Goal: Transaction & Acquisition: Purchase product/service

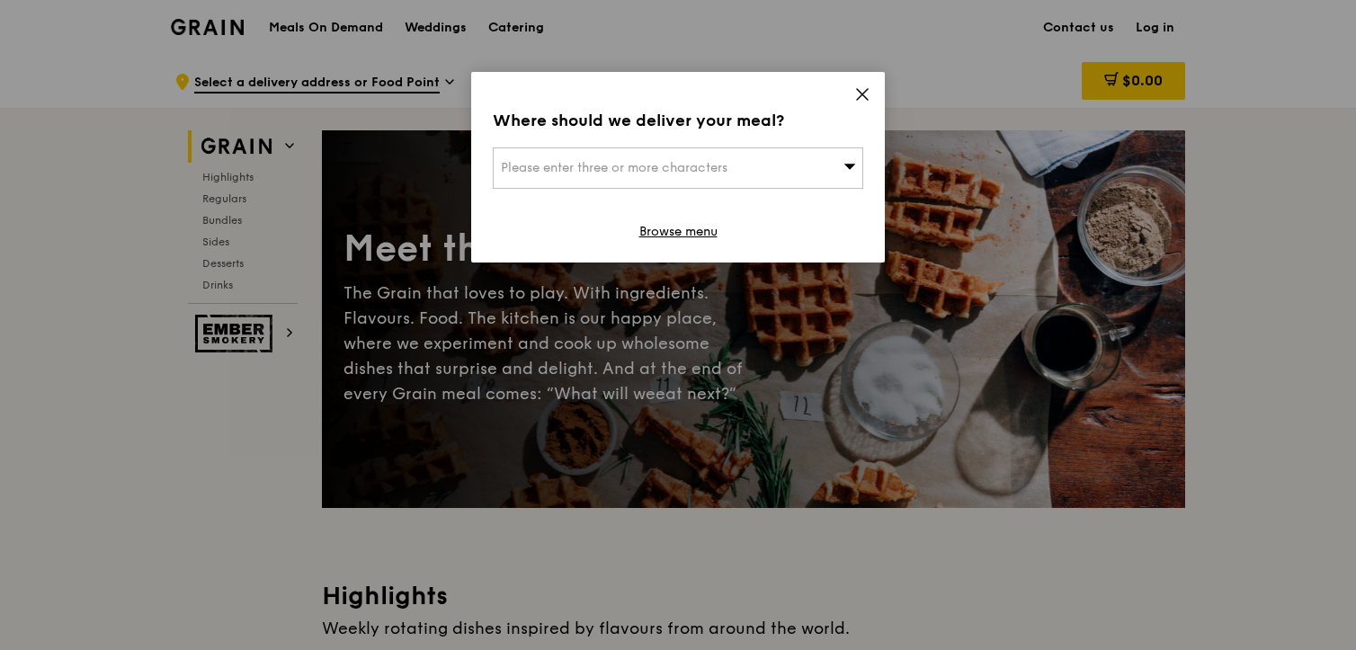
click at [852, 90] on div "Where should we deliver your meal? Please enter three or more characters Browse…" at bounding box center [678, 167] width 414 height 191
click at [864, 98] on icon at bounding box center [862, 94] width 16 height 16
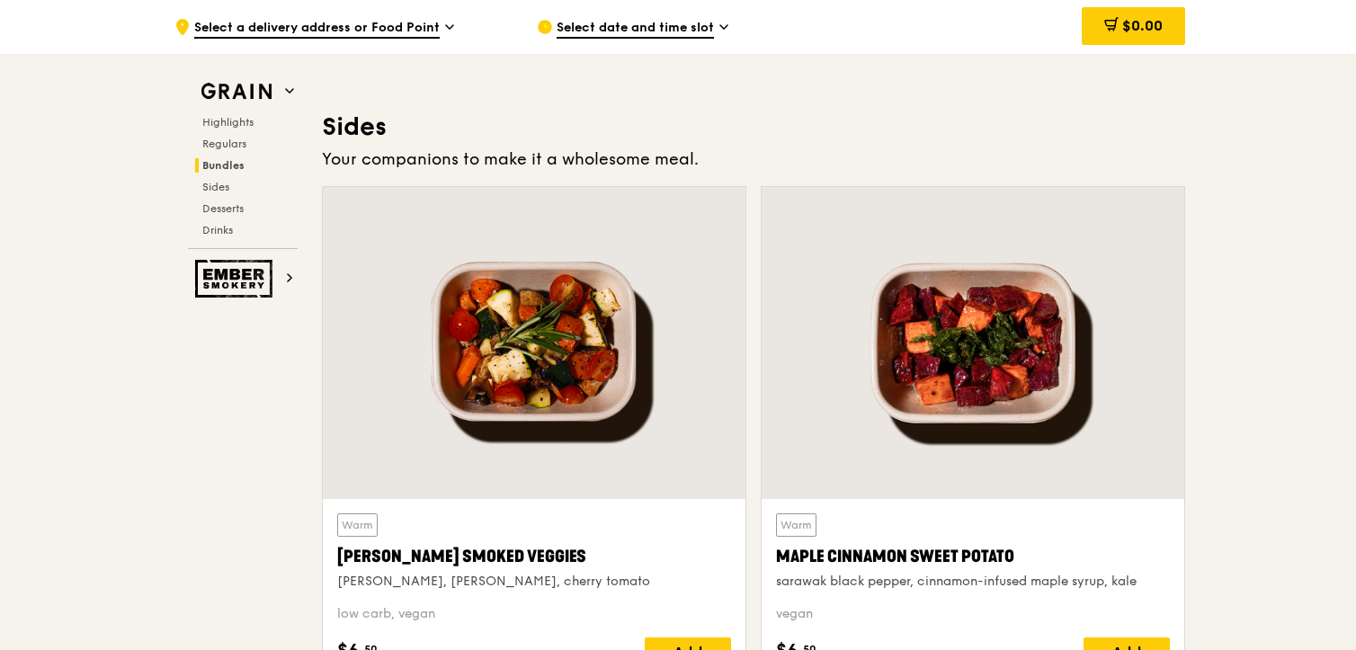
scroll to position [3955, 0]
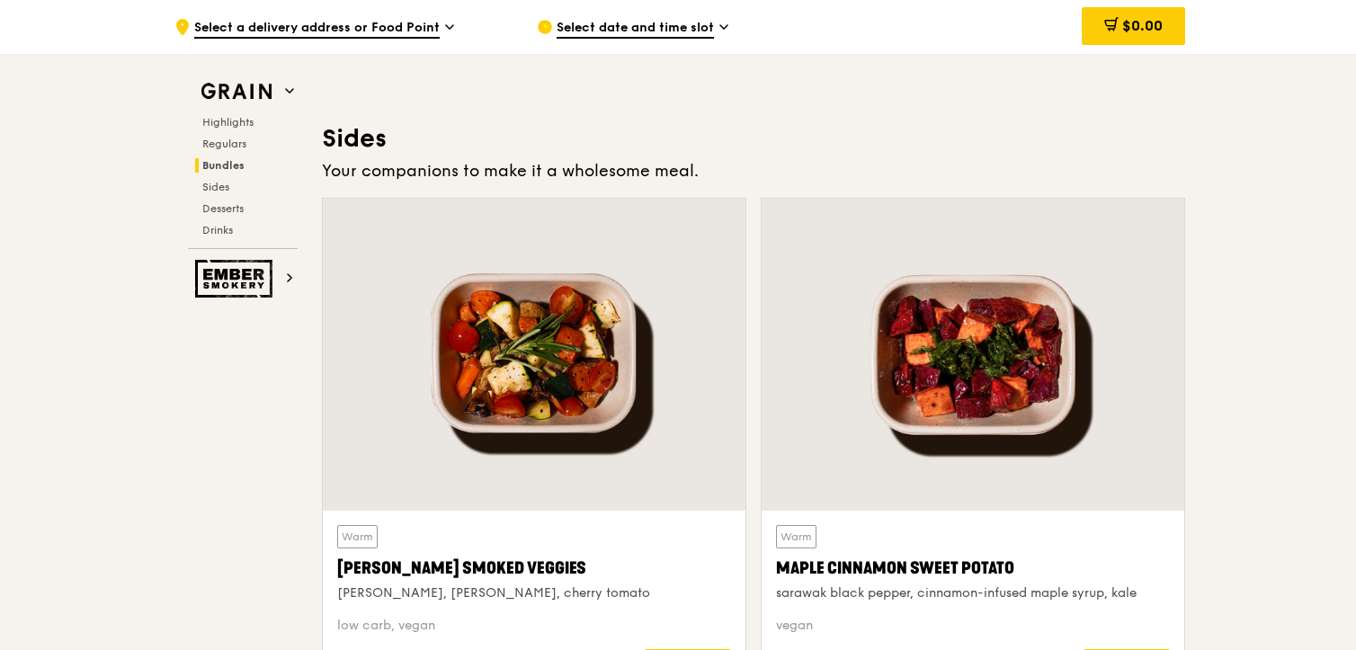
click at [279, 74] on div "Grain Highlights Regulars Bundles Sides Desserts Drinks Ember Smokery" at bounding box center [243, 176] width 144 height 244
click at [281, 88] on h2 "Grain" at bounding box center [243, 92] width 110 height 32
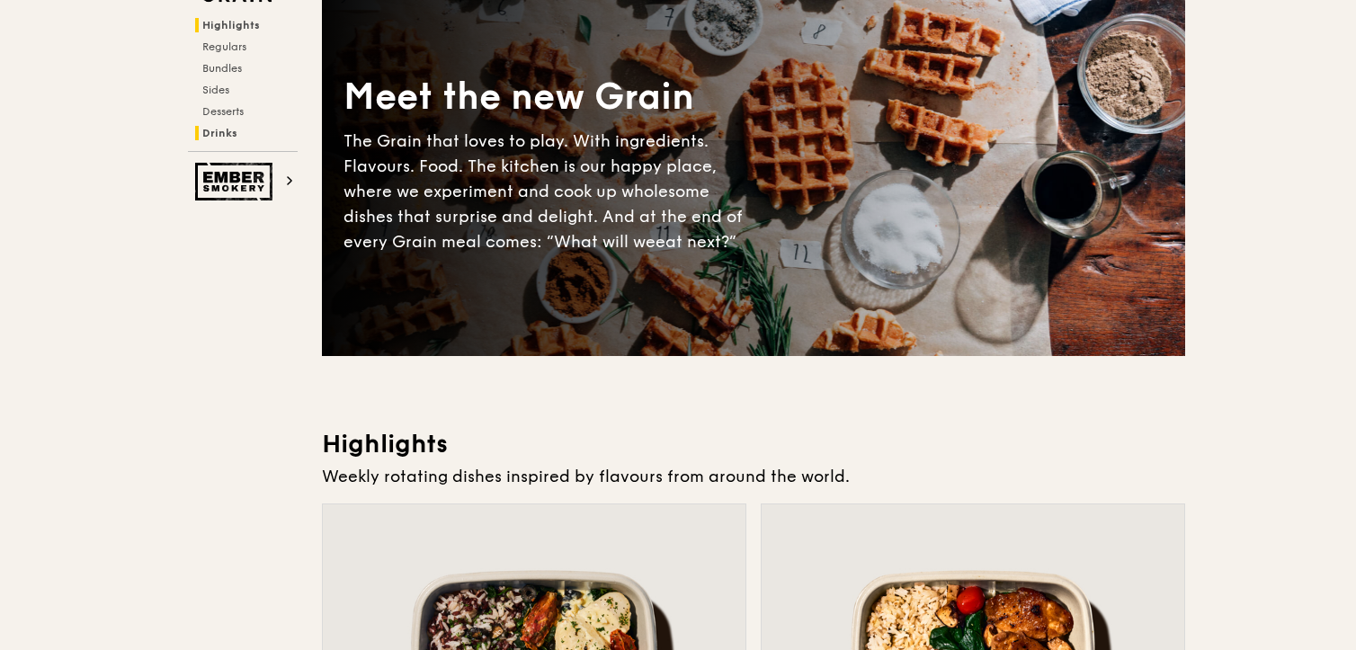
scroll to position [0, 0]
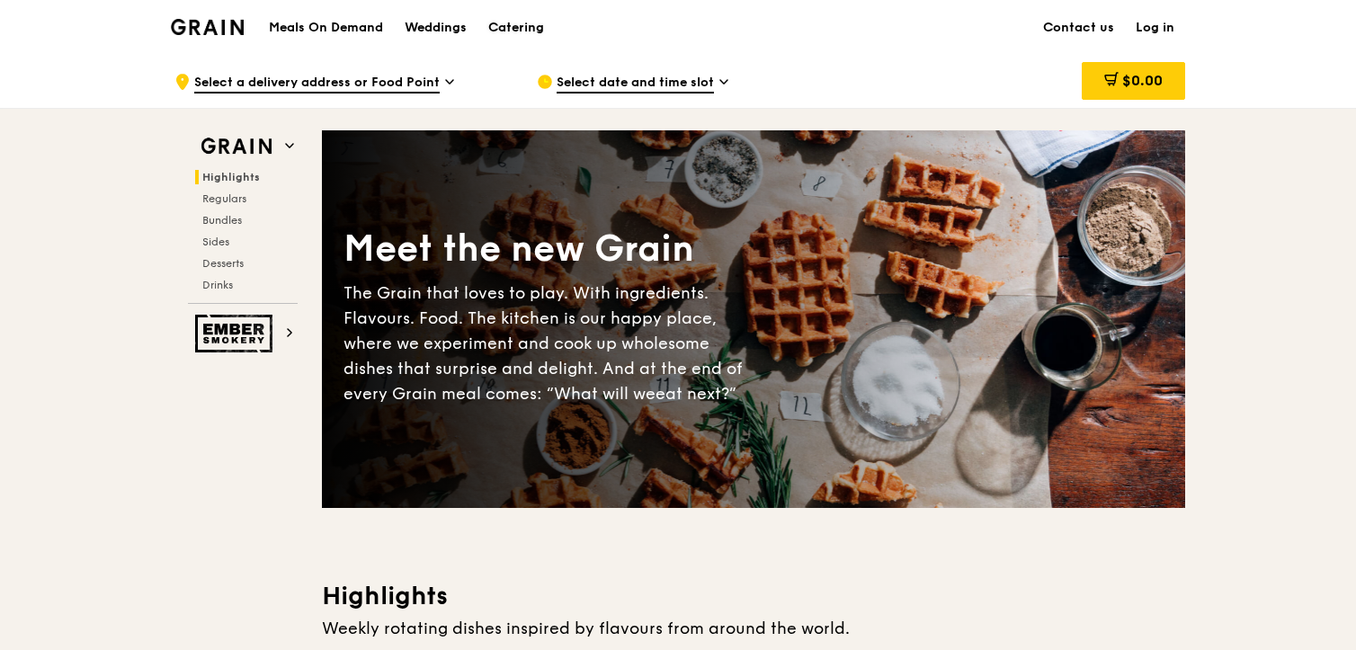
click at [504, 24] on div "Catering" at bounding box center [516, 28] width 56 height 54
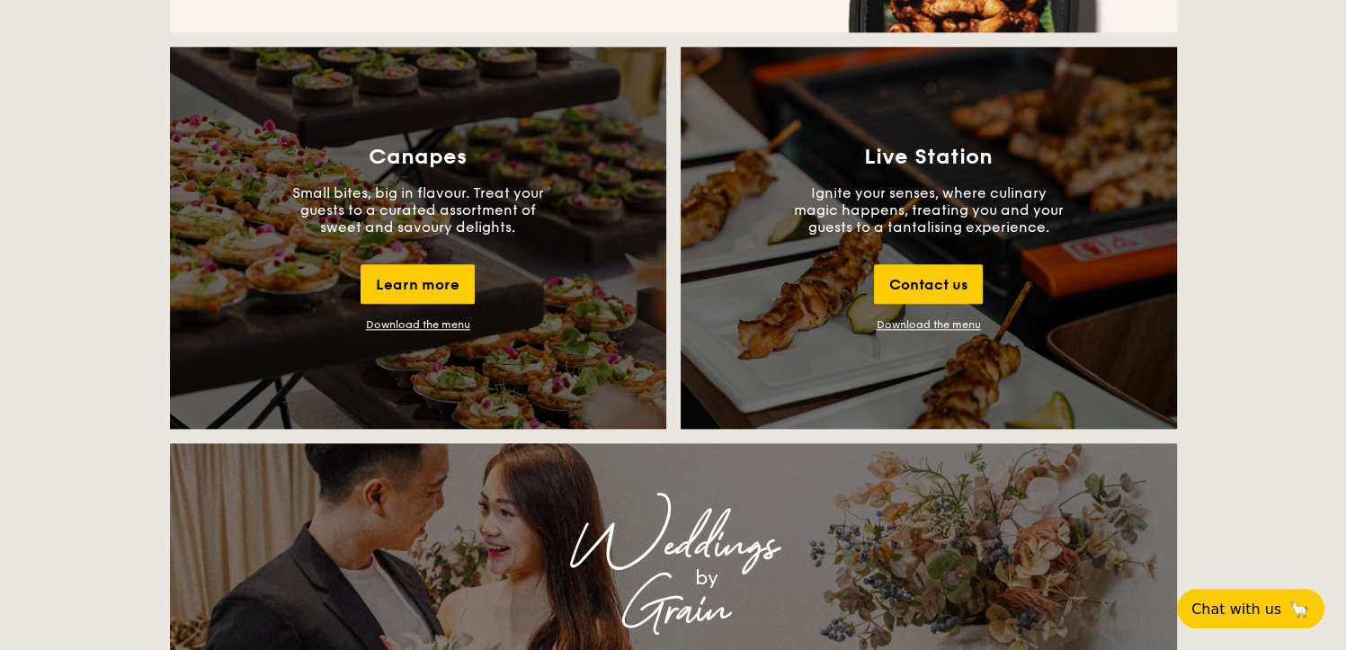
scroll to position [1978, 0]
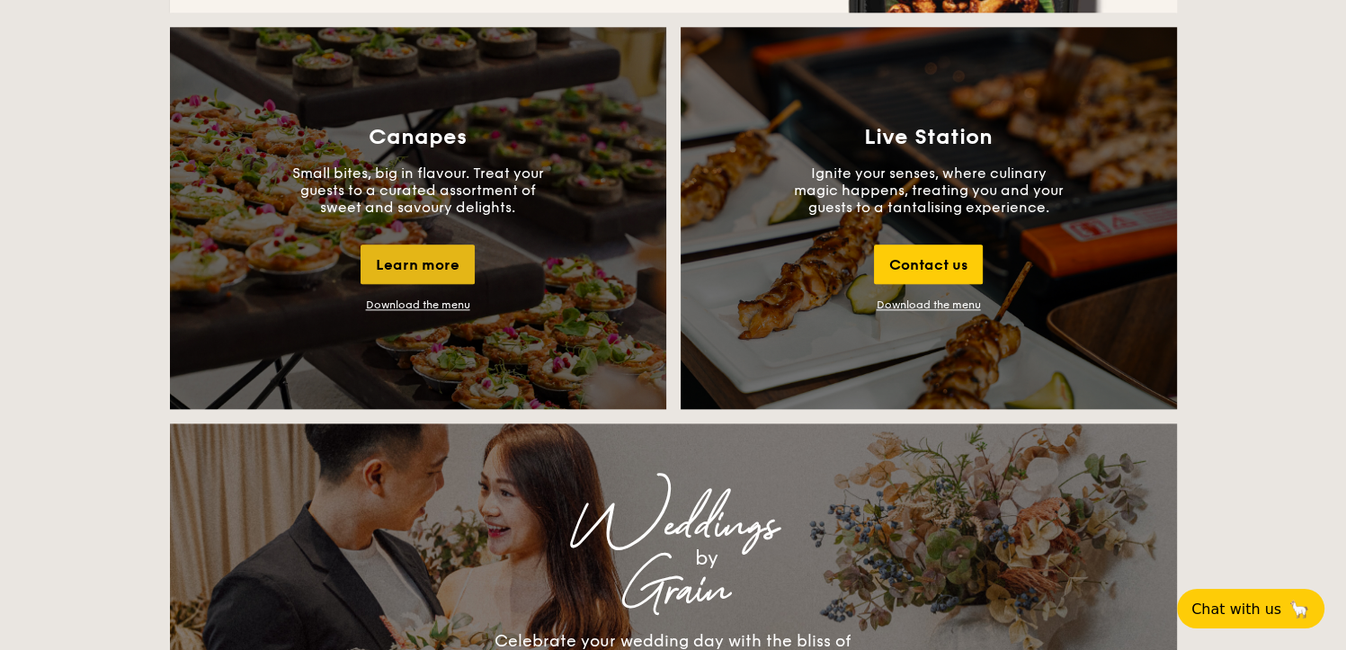
click at [436, 251] on div "Learn more" at bounding box center [418, 265] width 114 height 40
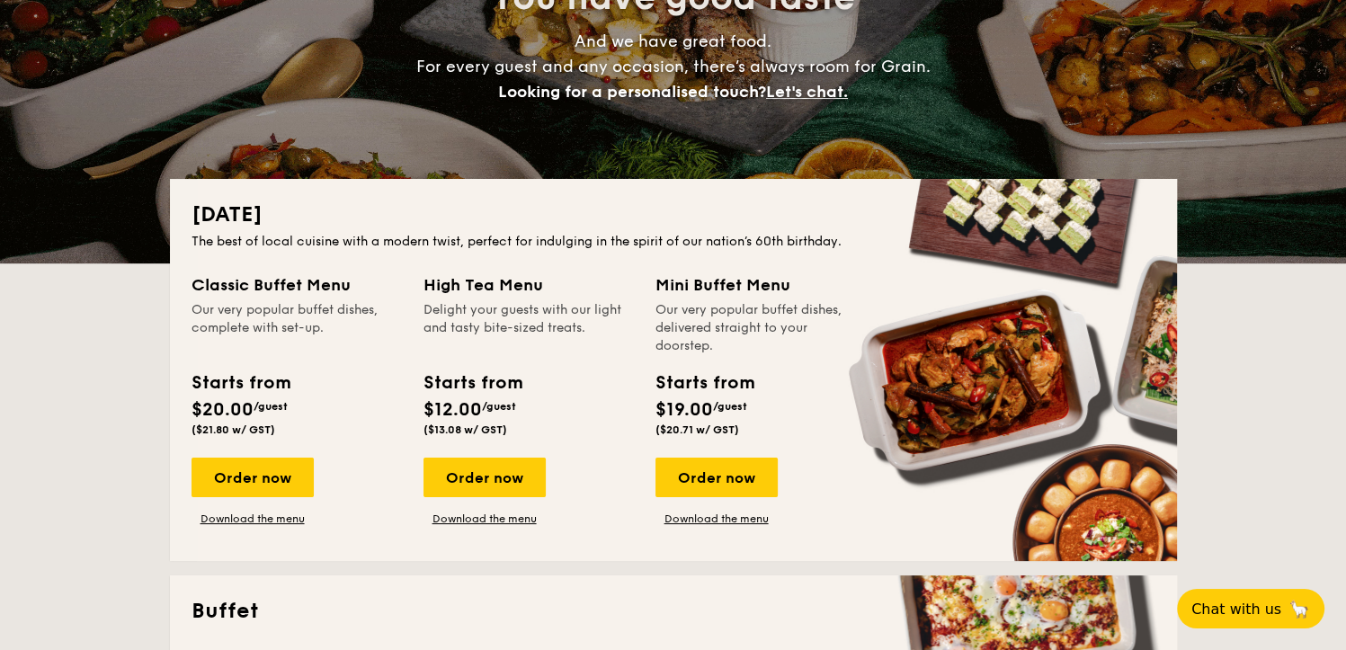
scroll to position [270, 0]
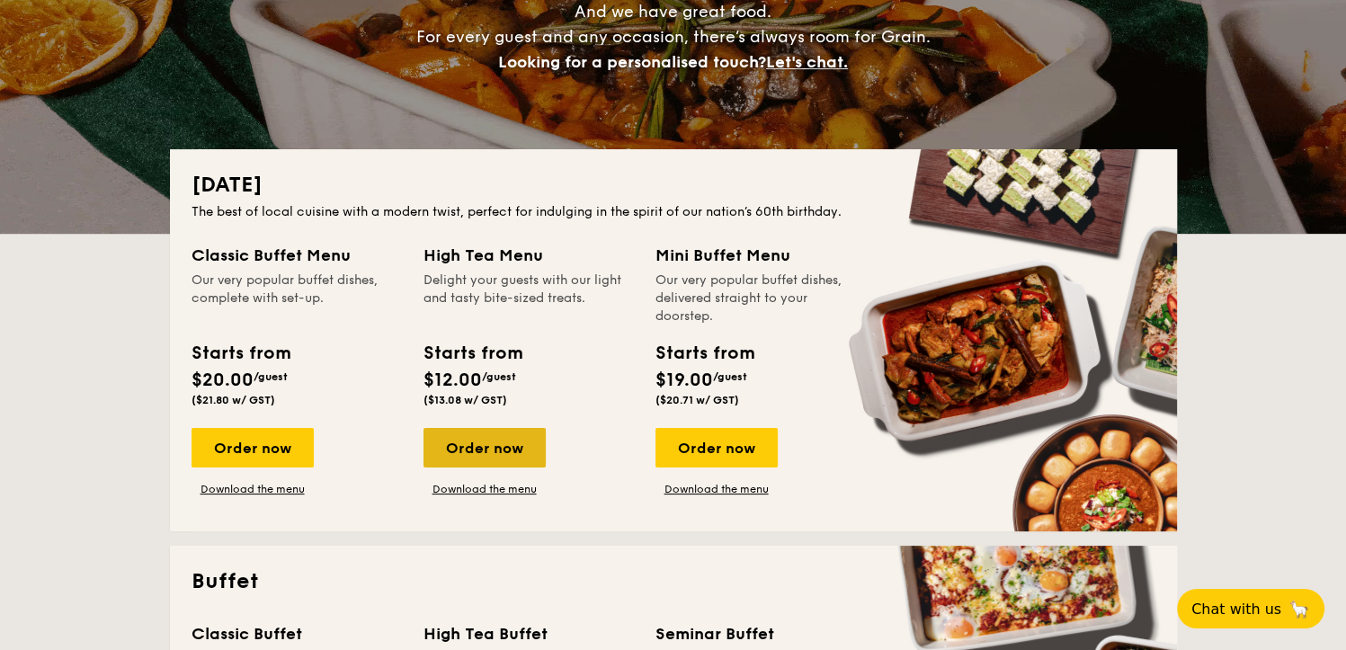
click at [531, 437] on div "Order now" at bounding box center [484, 448] width 122 height 40
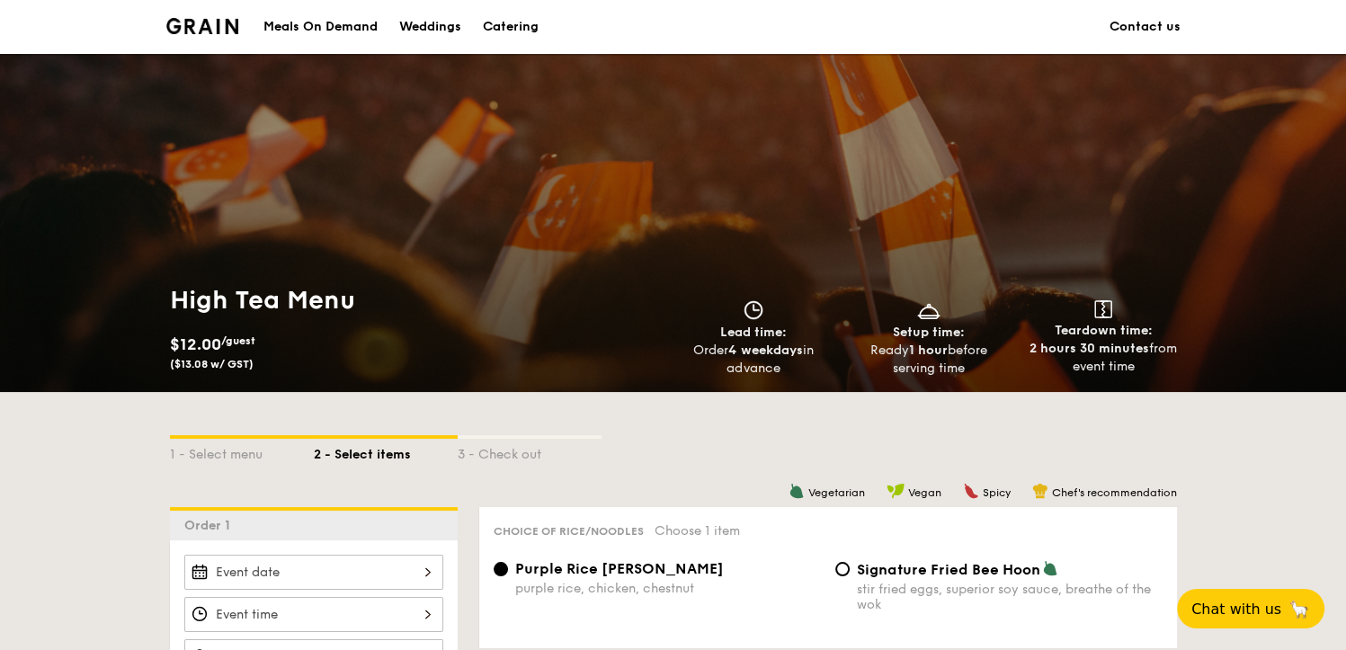
click at [443, 22] on div "Weddings" at bounding box center [430, 27] width 62 height 54
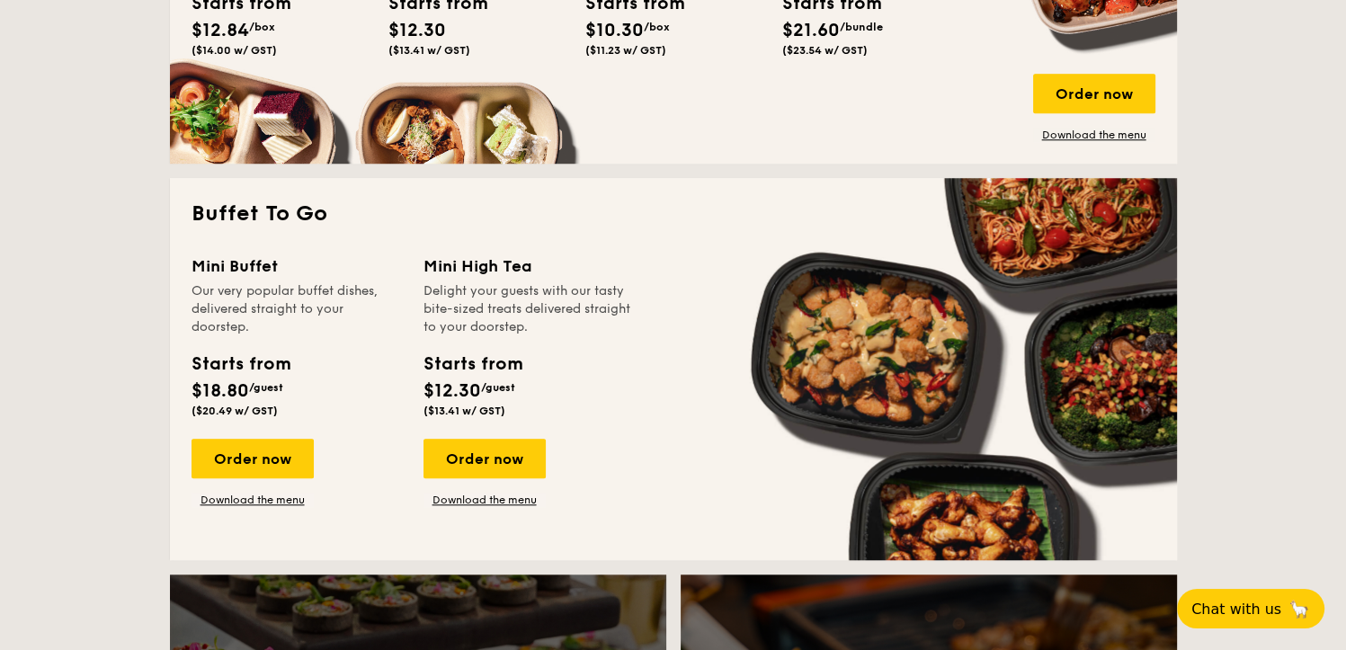
scroll to position [1439, 0]
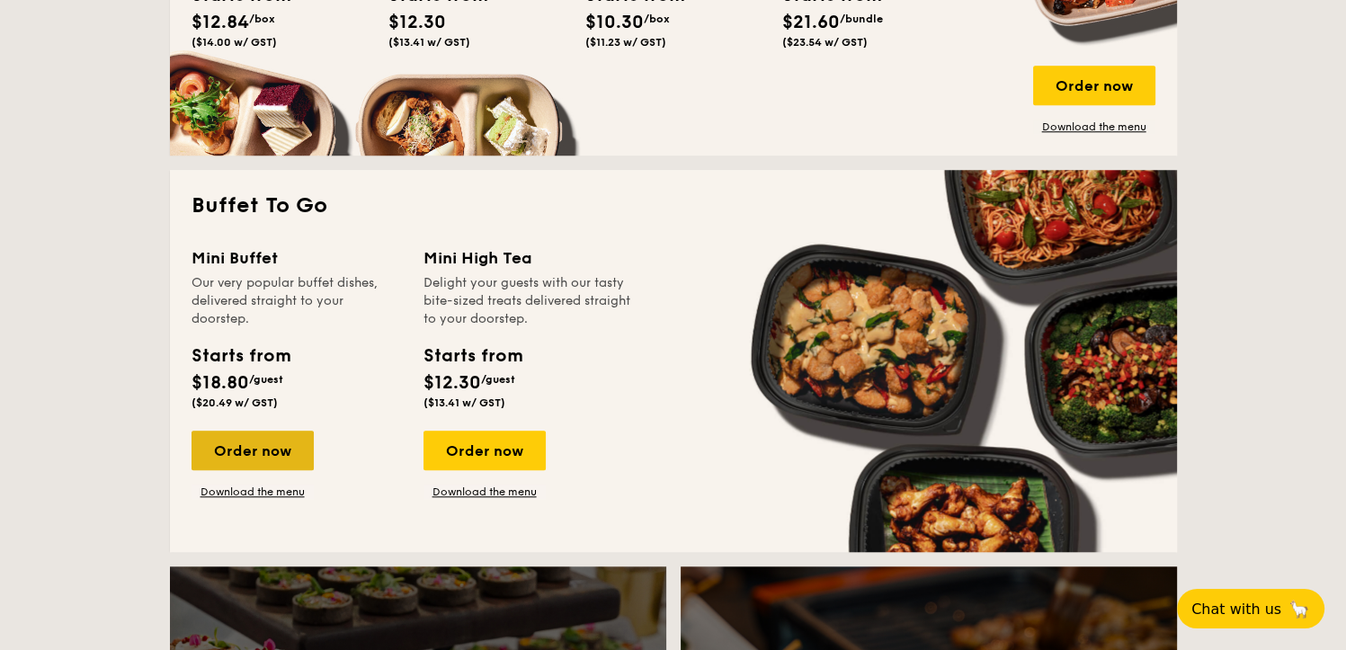
click at [227, 452] on div "Order now" at bounding box center [253, 451] width 122 height 40
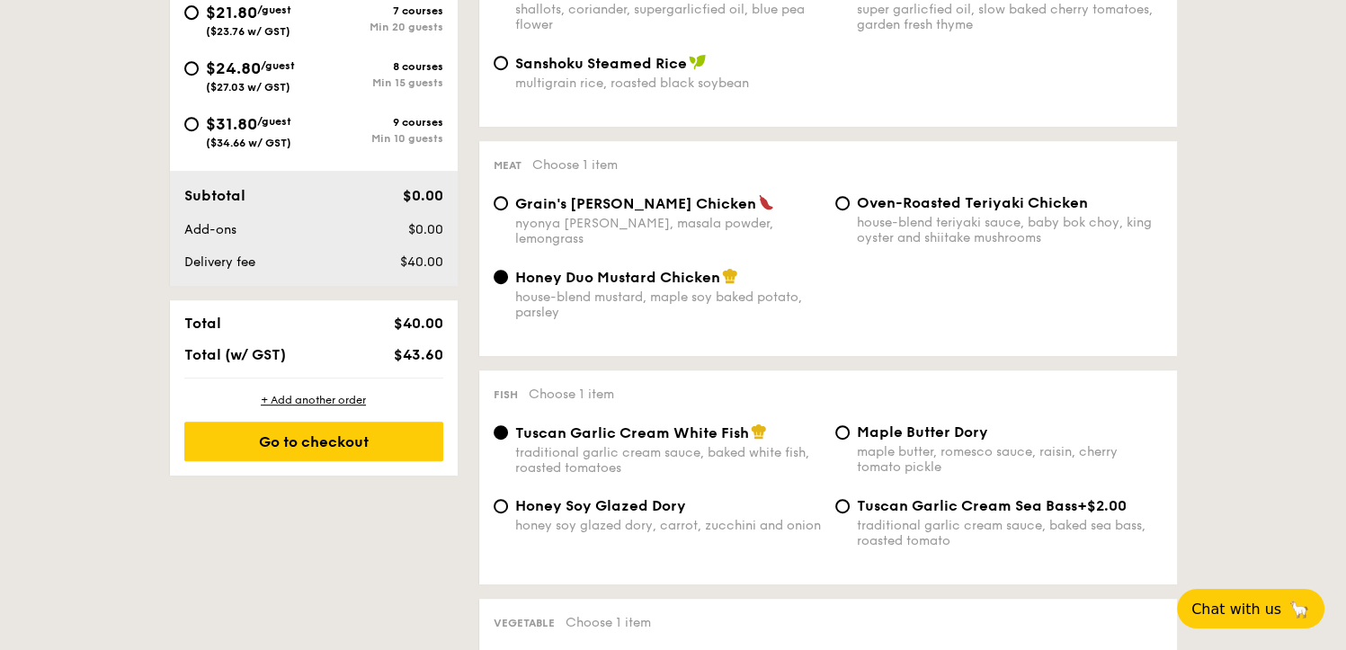
scroll to position [899, 0]
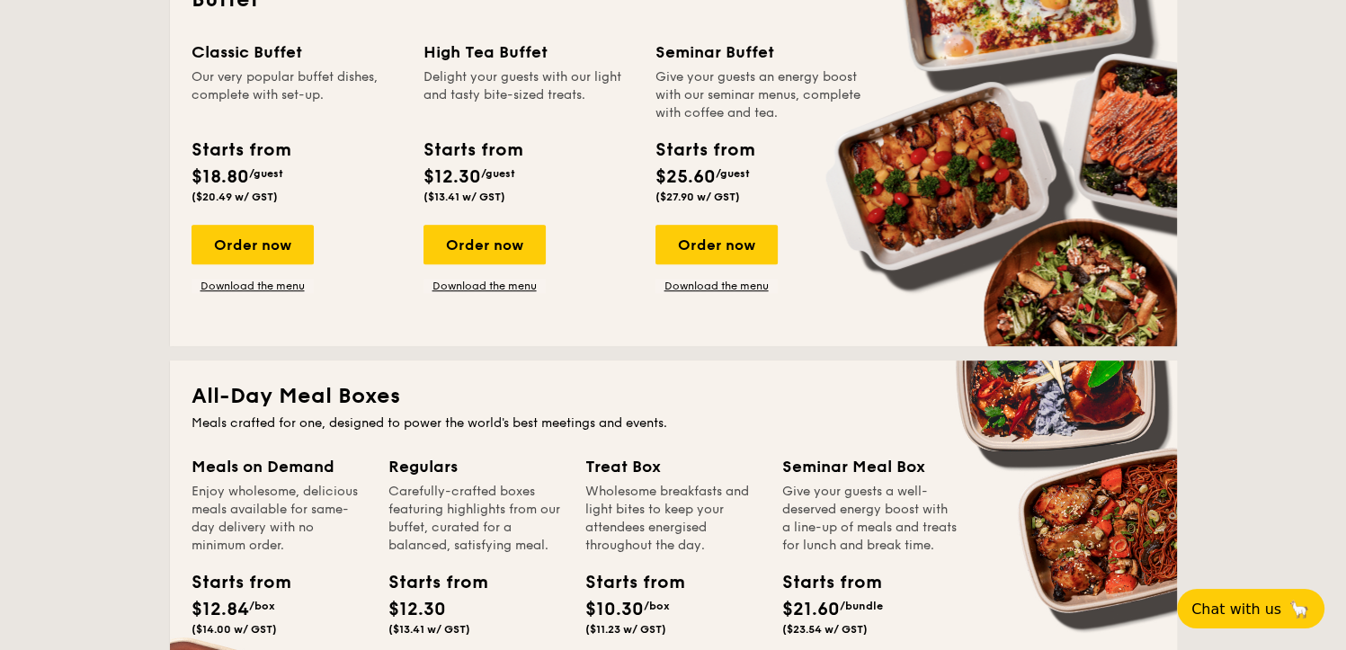
scroll to position [616, 0]
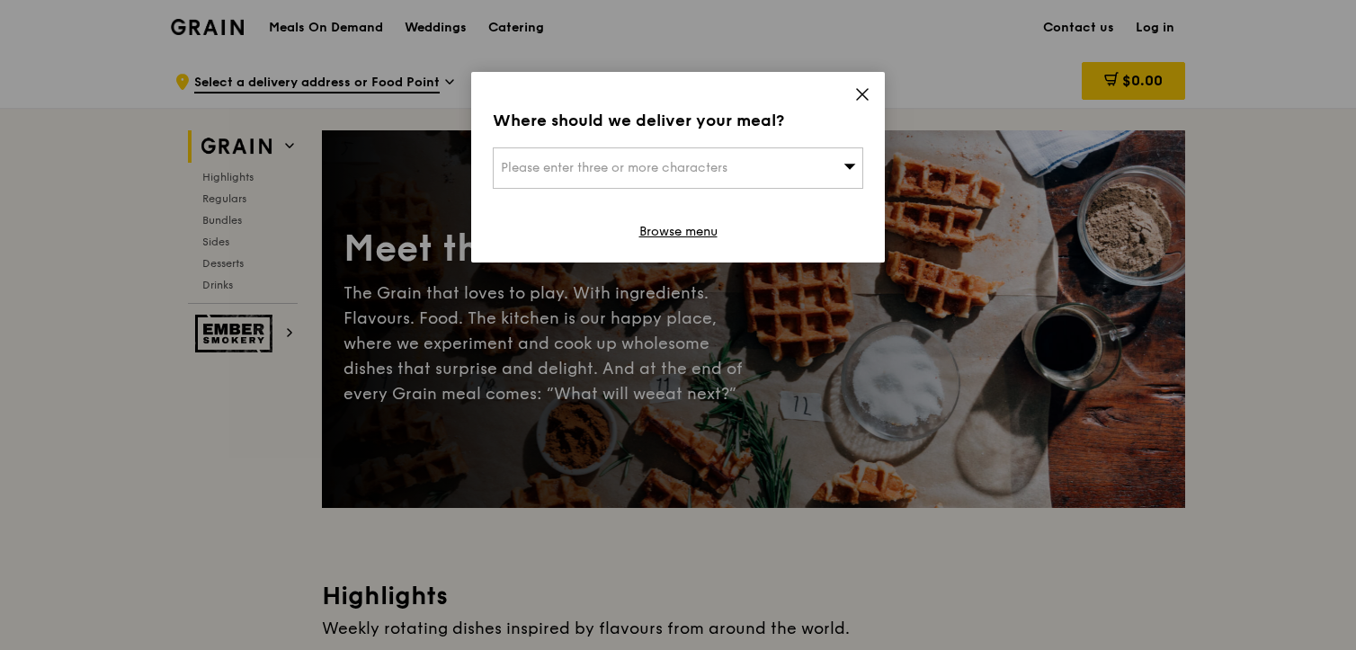
click at [787, 169] on div "Please enter three or more characters" at bounding box center [678, 167] width 370 height 41
click at [867, 89] on icon at bounding box center [862, 94] width 16 height 16
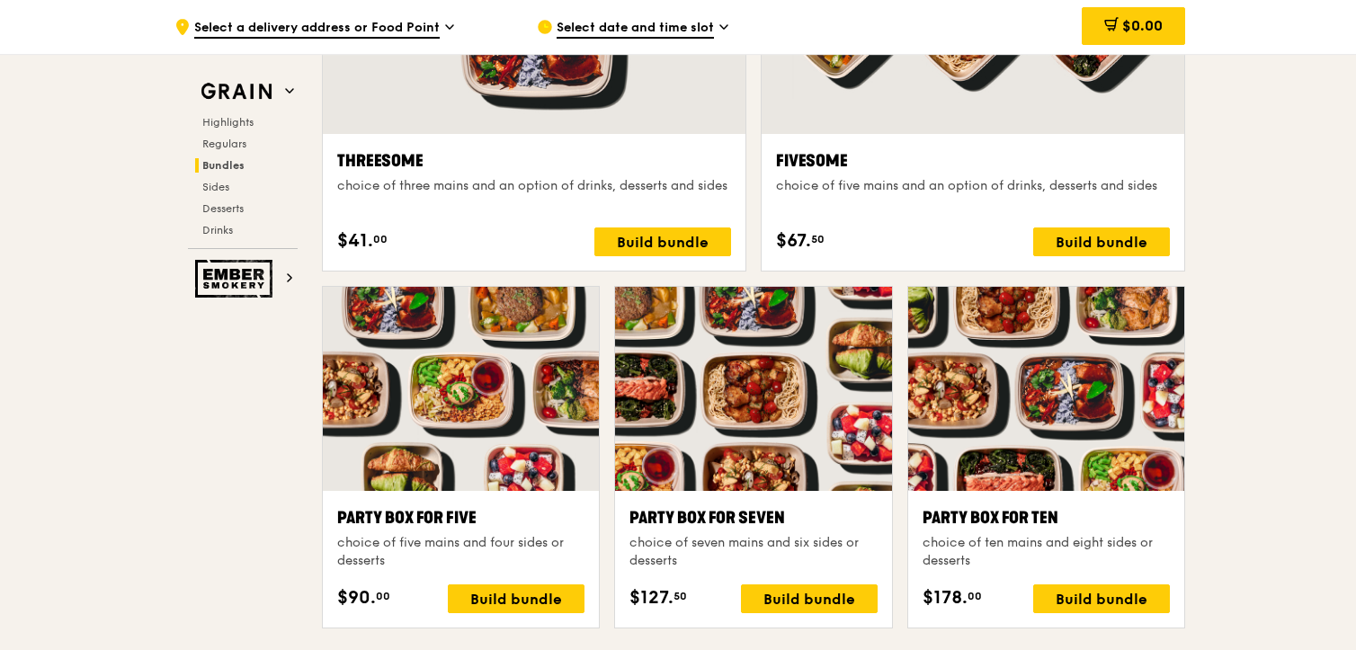
scroll to position [3427, 0]
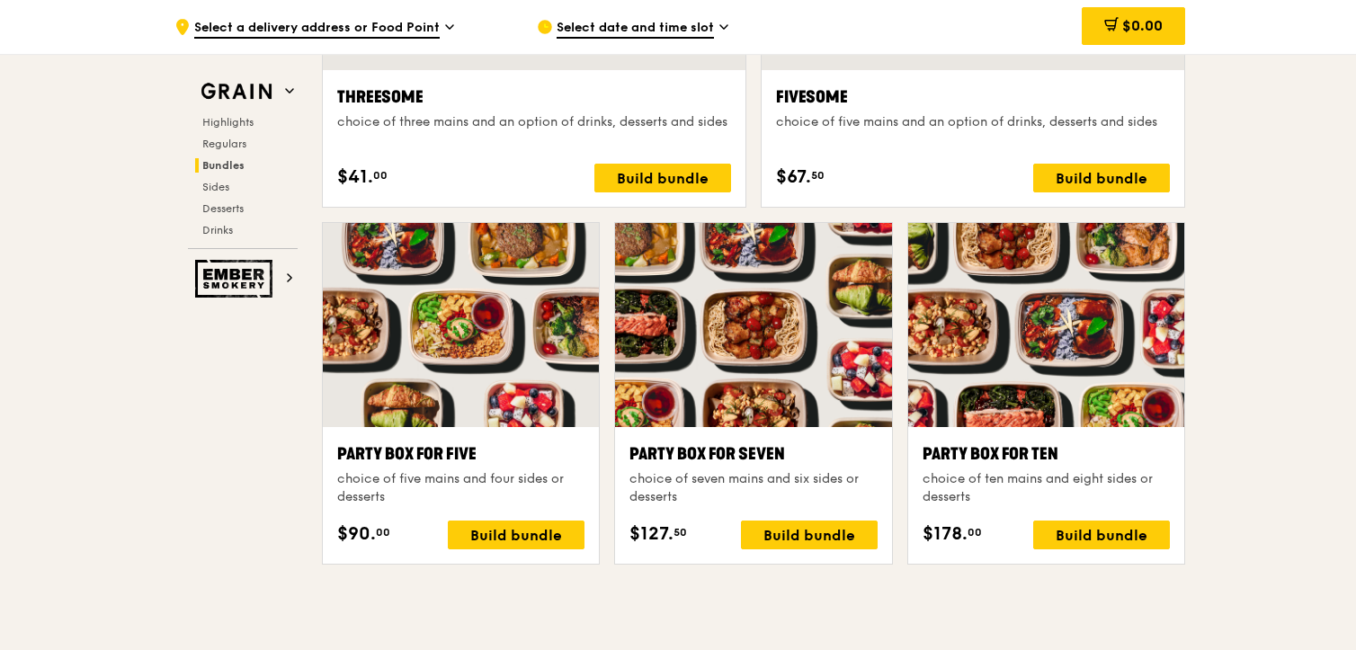
click at [246, 193] on div "Highlights Regulars Bundles Sides Desserts Drinks" at bounding box center [243, 176] width 110 height 122
click at [235, 208] on span "Desserts" at bounding box center [225, 208] width 46 height 13
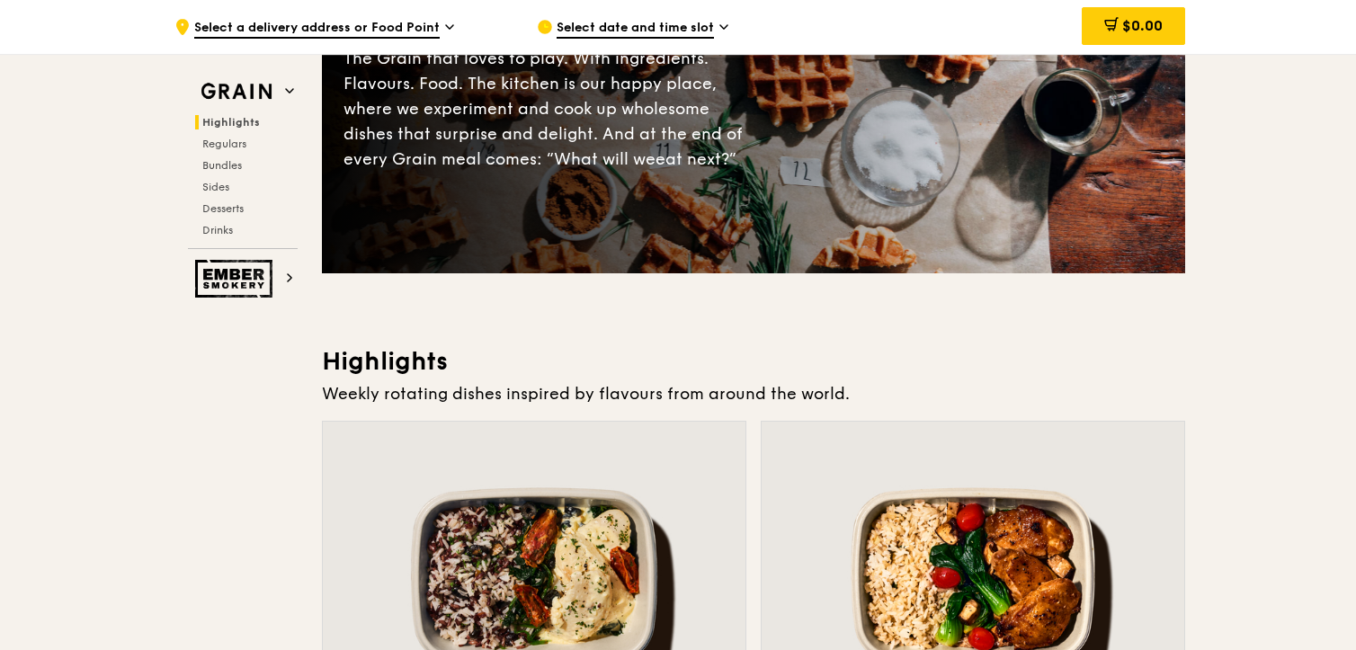
scroll to position [0, 0]
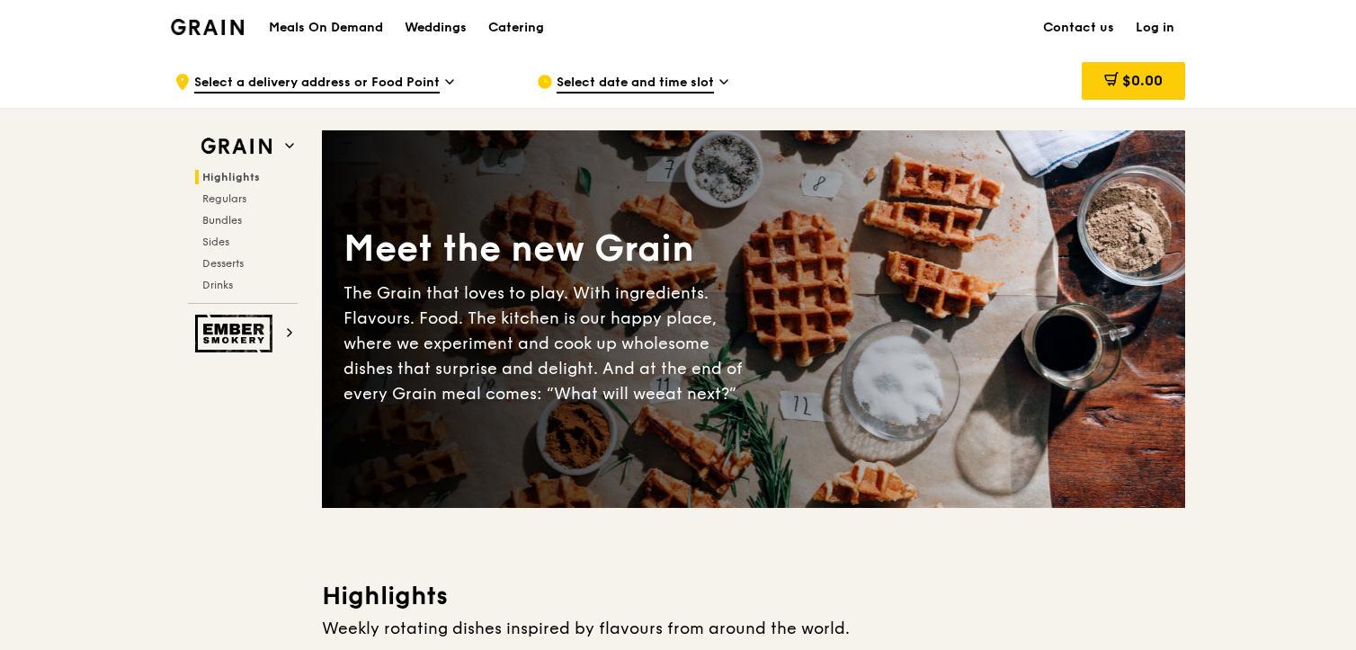
click at [219, 31] on img at bounding box center [207, 27] width 73 height 16
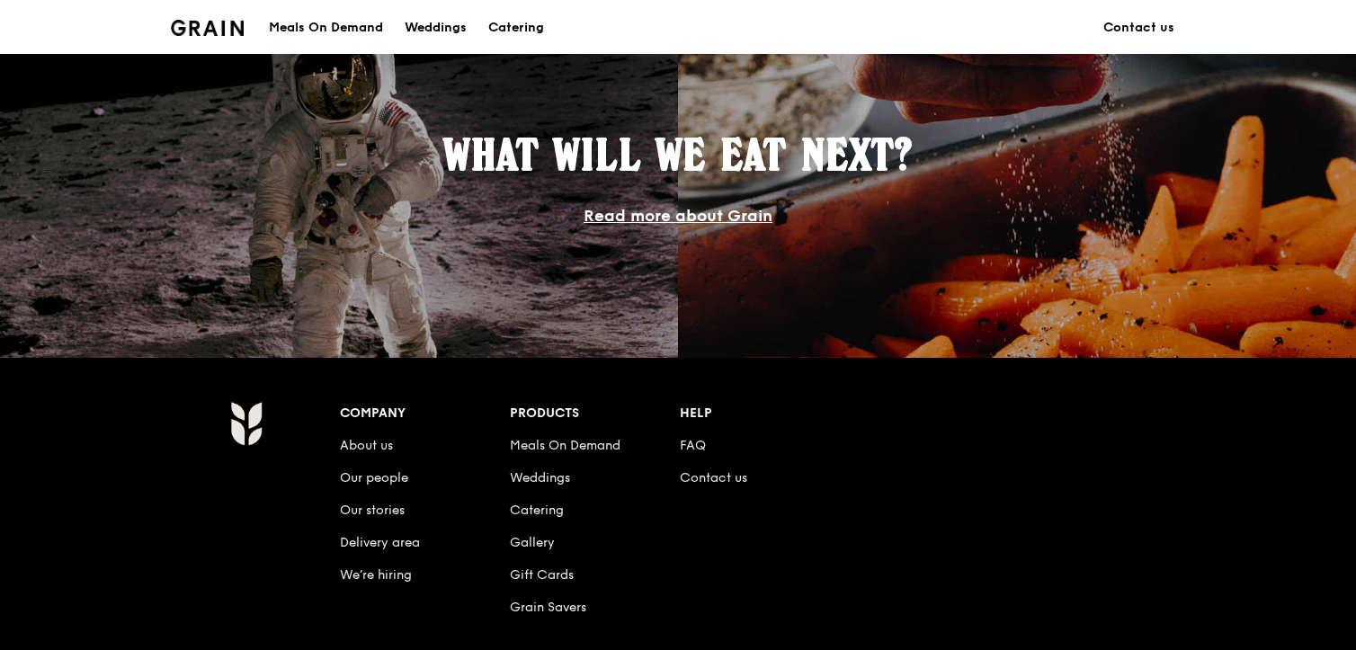
scroll to position [1511, 0]
